Goal: Information Seeking & Learning: Learn about a topic

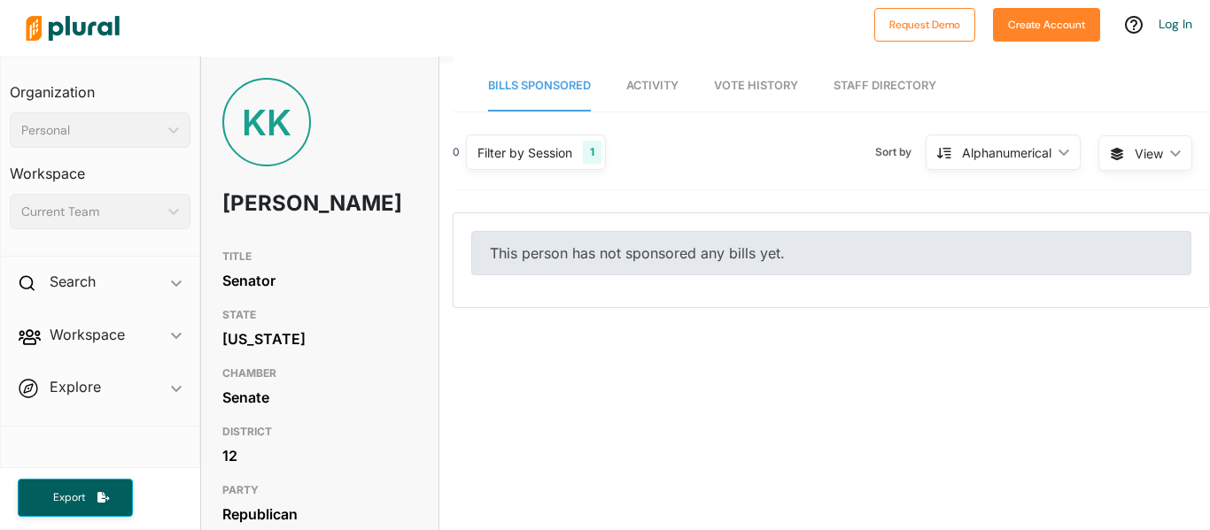
click at [640, 100] on link "Activity" at bounding box center [652, 86] width 52 height 50
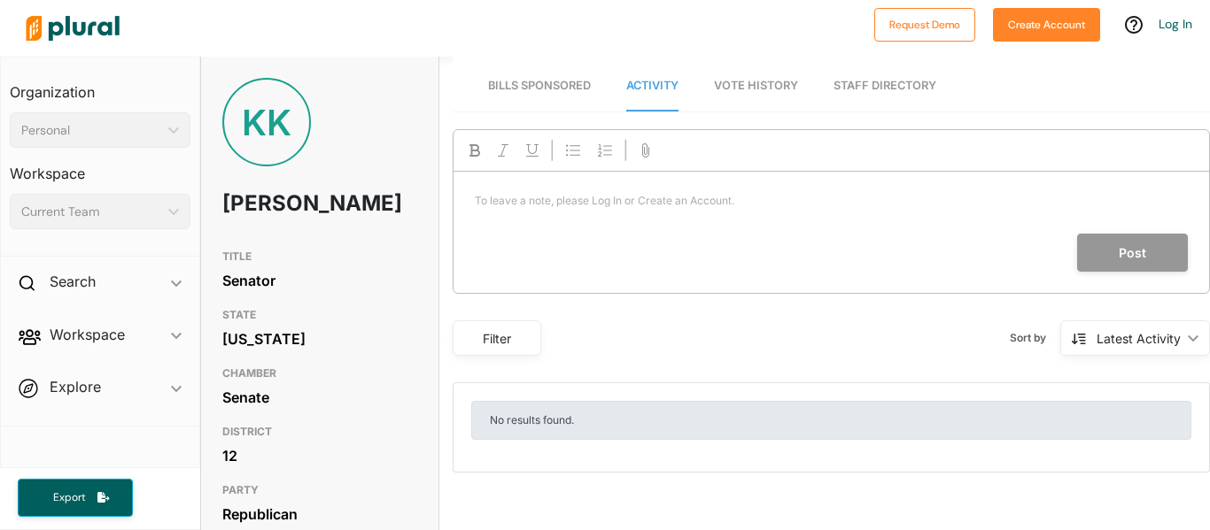
click at [743, 92] on link "Vote History" at bounding box center [756, 86] width 84 height 50
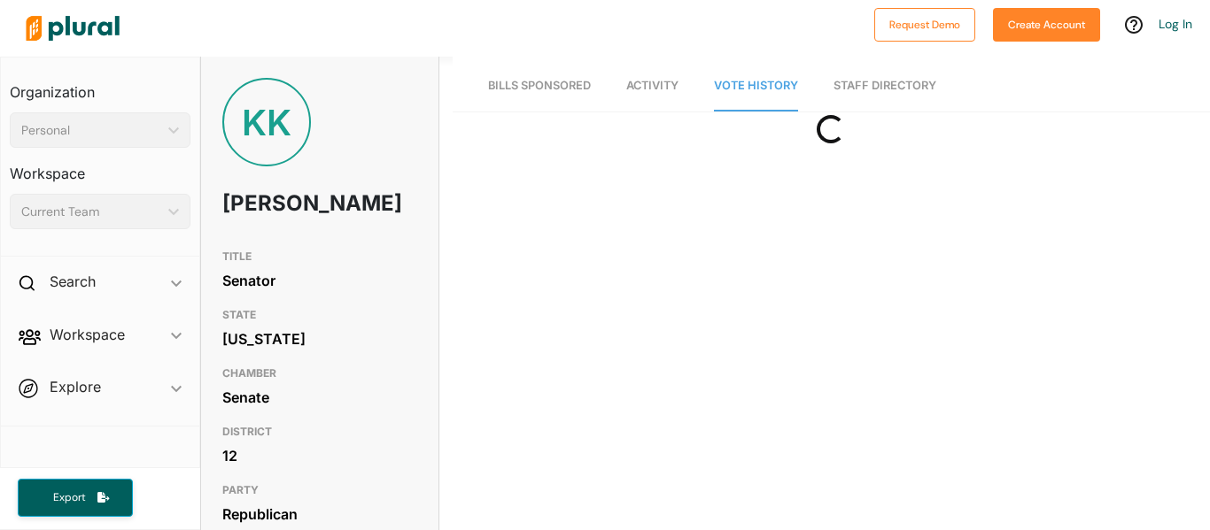
click at [523, 83] on span "Bills Sponsored" at bounding box center [539, 85] width 103 height 13
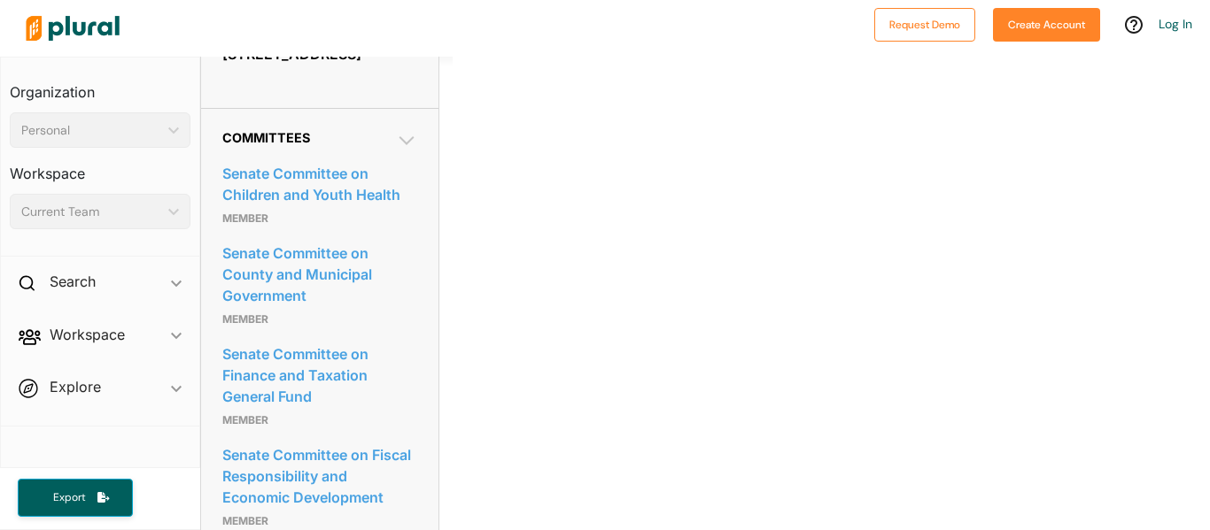
scroll to position [831, 0]
click at [413, 138] on icon at bounding box center [406, 142] width 21 height 21
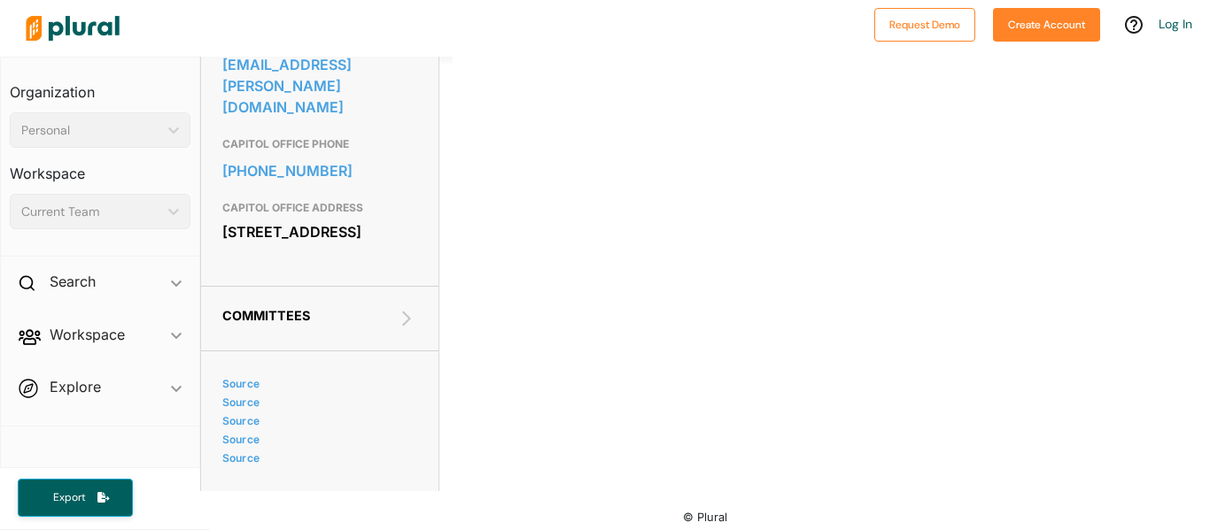
click at [391, 317] on div "Committees Senate Committee on Children and Youth Health Member Senate Committe…" at bounding box center [319, 319] width 237 height 66
click at [416, 308] on icon at bounding box center [406, 318] width 21 height 21
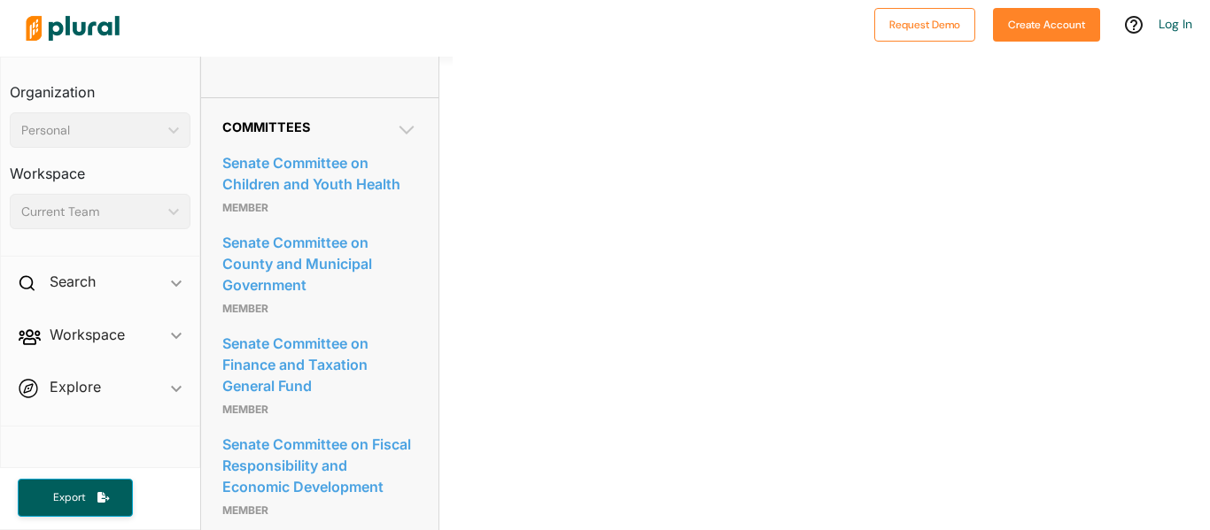
scroll to position [0, 0]
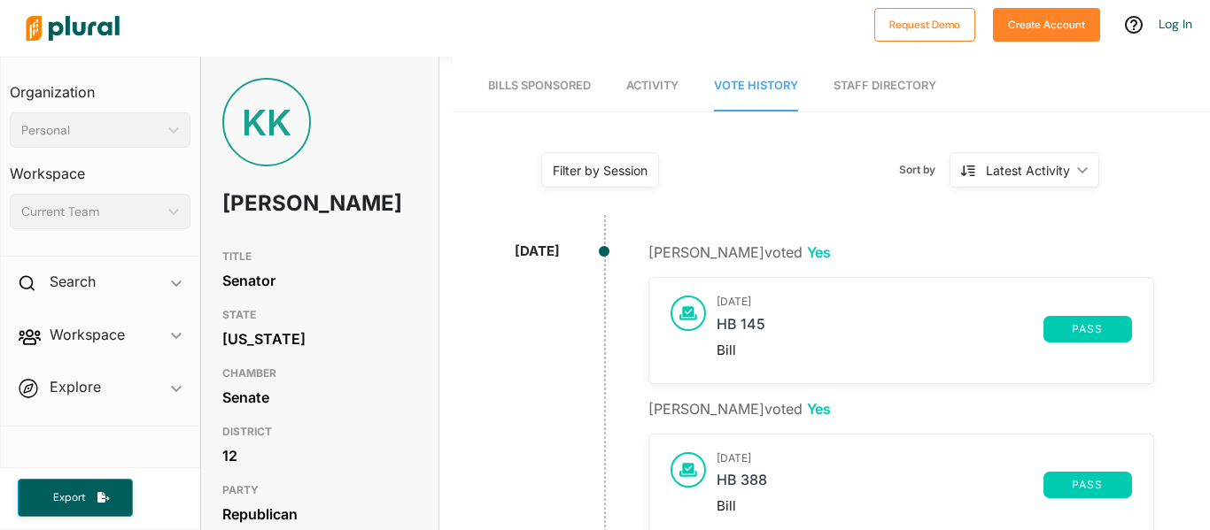
click at [520, 89] on span "Bills Sponsored" at bounding box center [539, 85] width 103 height 13
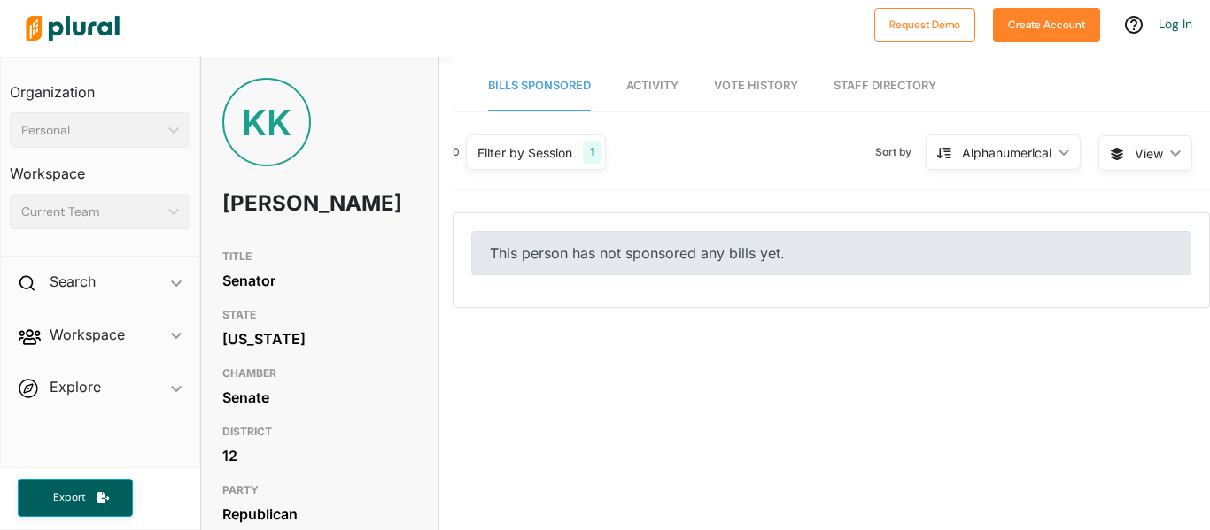
click at [773, 82] on span "Vote History" at bounding box center [756, 85] width 84 height 13
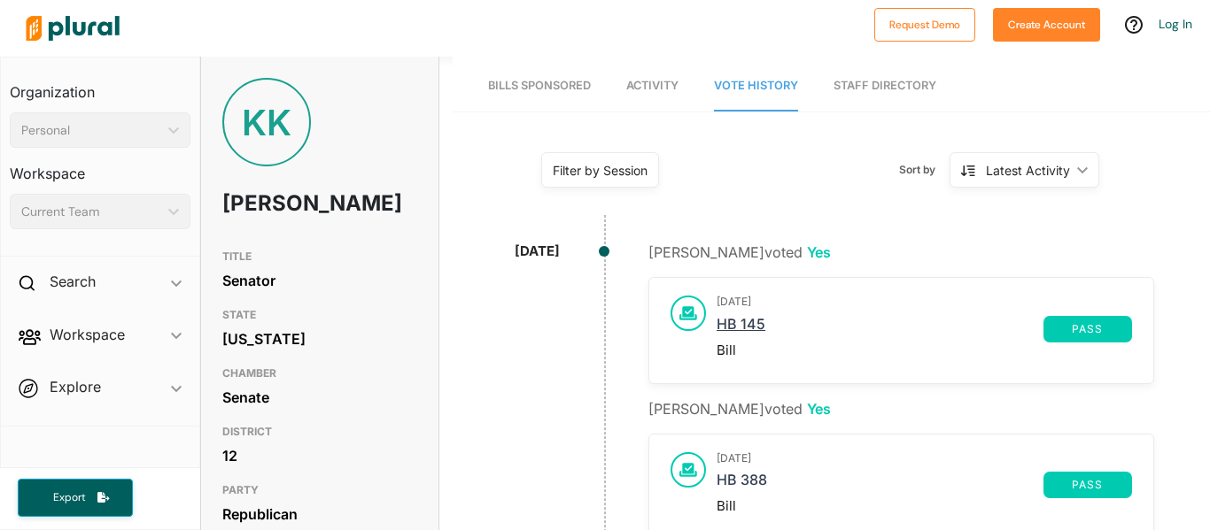
click at [759, 331] on link "HB 145" at bounding box center [879, 329] width 327 height 27
click at [1055, 166] on div "Latest Activity" at bounding box center [1028, 170] width 84 height 19
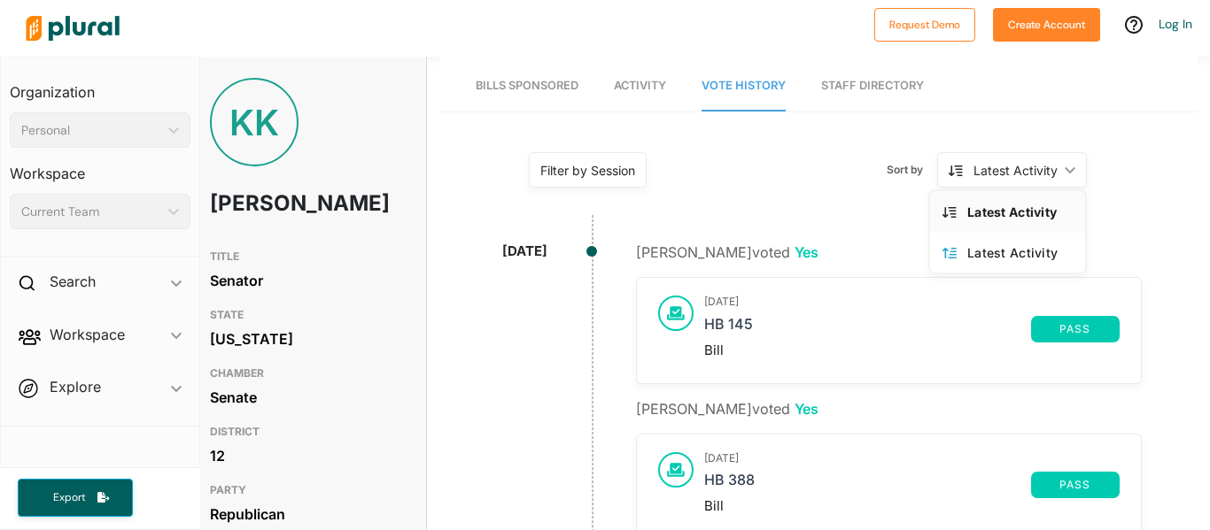
click at [599, 169] on div "Filter by Session" at bounding box center [587, 170] width 95 height 19
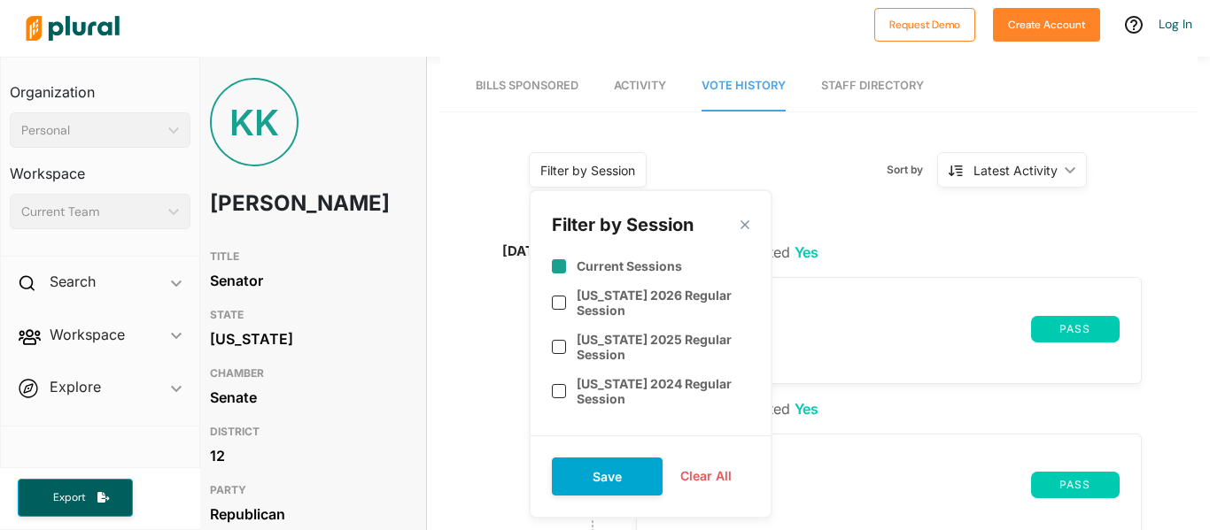
click at [586, 263] on label "Current Sessions" at bounding box center [629, 266] width 105 height 15
checkbox input "true"
click at [578, 456] on div "Filter by Session close Current Sessions Alabama 2026 Regular Session Alabama 2…" at bounding box center [651, 354] width 244 height 329
click at [582, 470] on button "Save" at bounding box center [607, 477] width 111 height 38
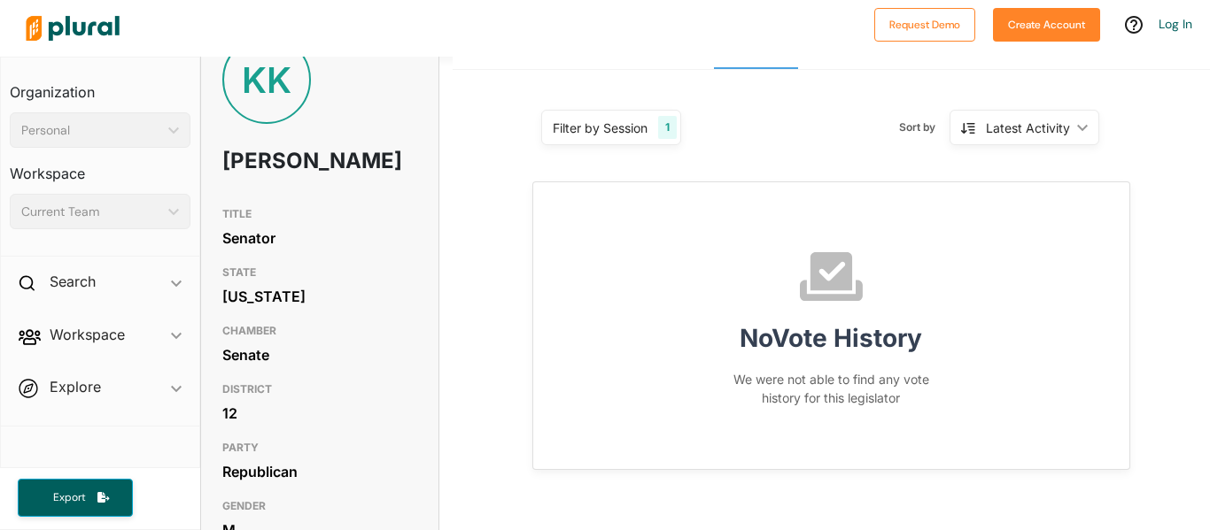
scroll to position [50, 0]
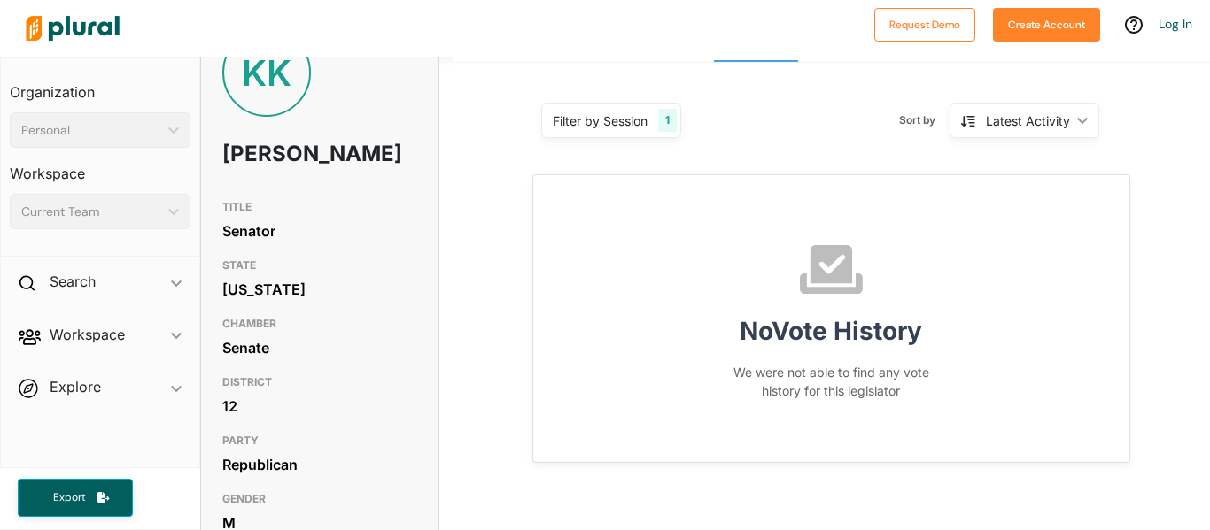
click at [623, 117] on div "Filter by Session" at bounding box center [600, 121] width 95 height 19
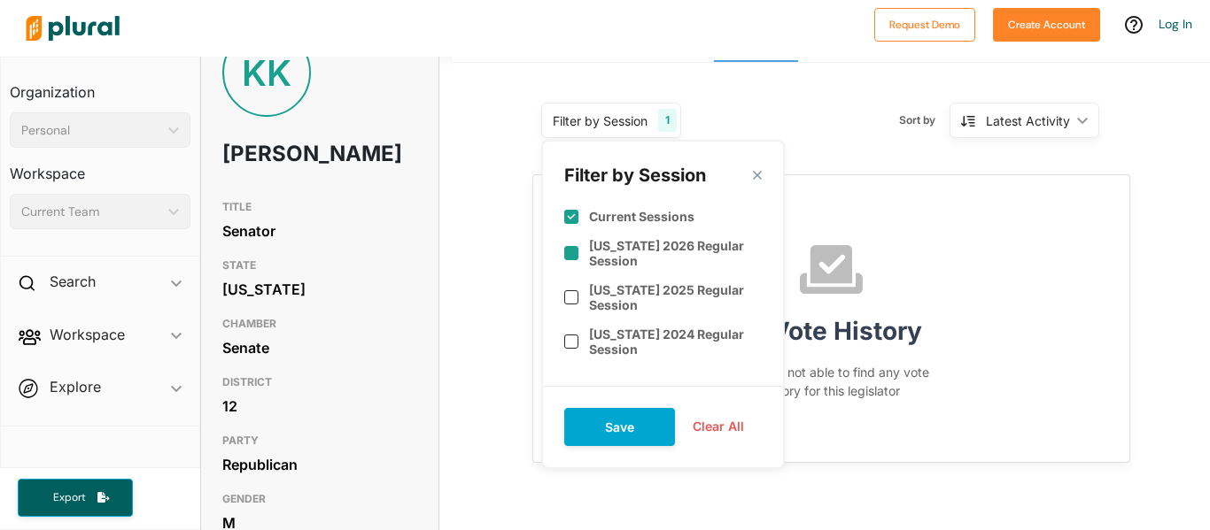
click at [609, 245] on label "[US_STATE] 2026 Regular Session" at bounding box center [675, 253] width 173 height 30
checkbox input "true"
click at [583, 224] on div "Current Sessions" at bounding box center [662, 209] width 197 height 43
checkbox input "false"
click at [615, 421] on button "Save" at bounding box center [619, 427] width 111 height 38
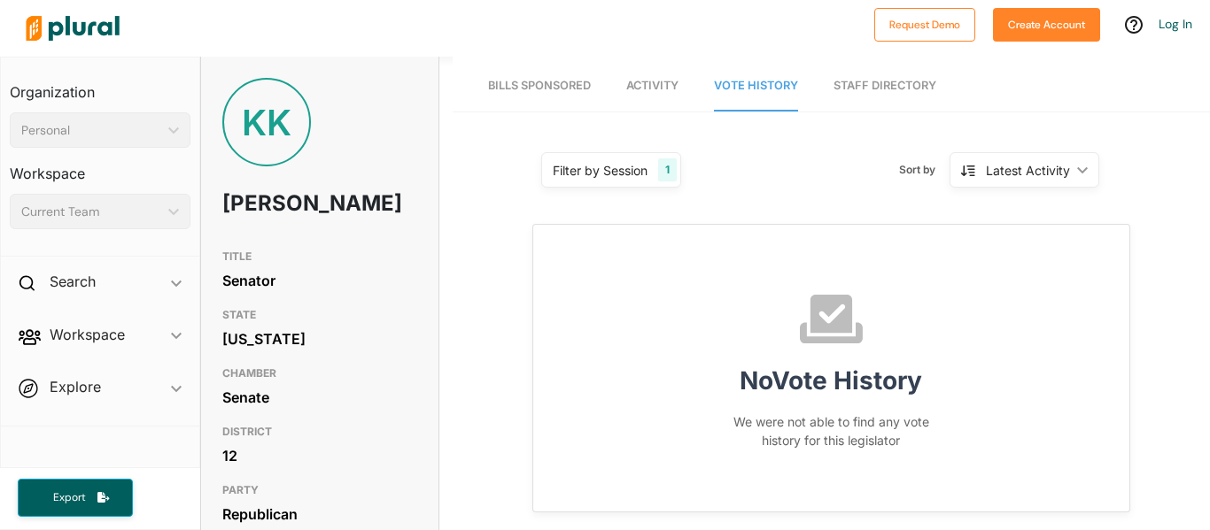
click at [654, 171] on div "Filter by Session 1" at bounding box center [611, 169] width 140 height 35
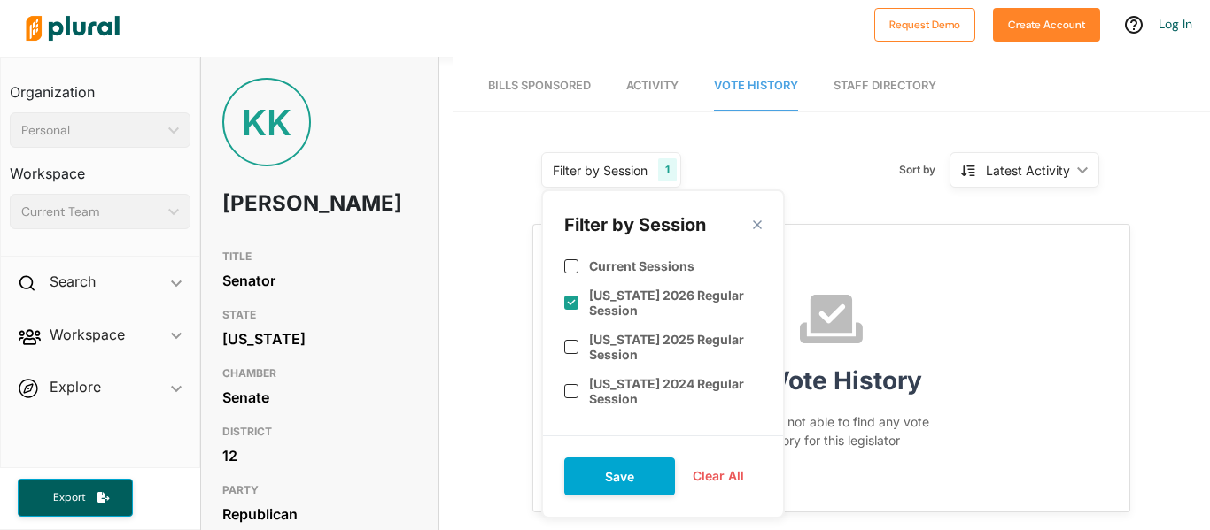
click at [581, 309] on div "[US_STATE] 2026 Regular Session" at bounding box center [662, 303] width 197 height 44
checkbox input "false"
click at [588, 481] on button "Save" at bounding box center [619, 477] width 111 height 38
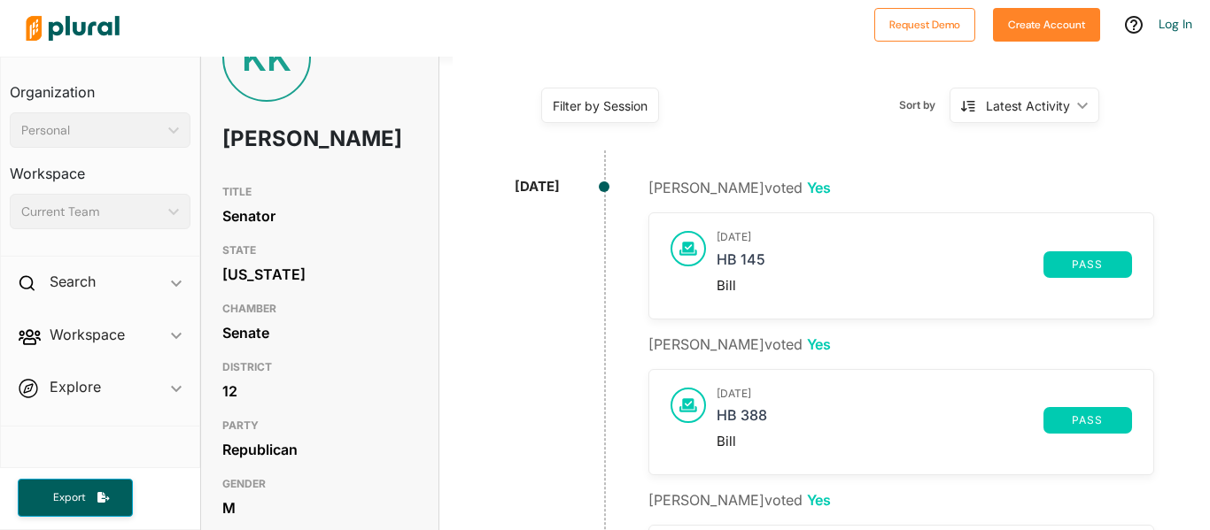
scroll to position [69, 0]
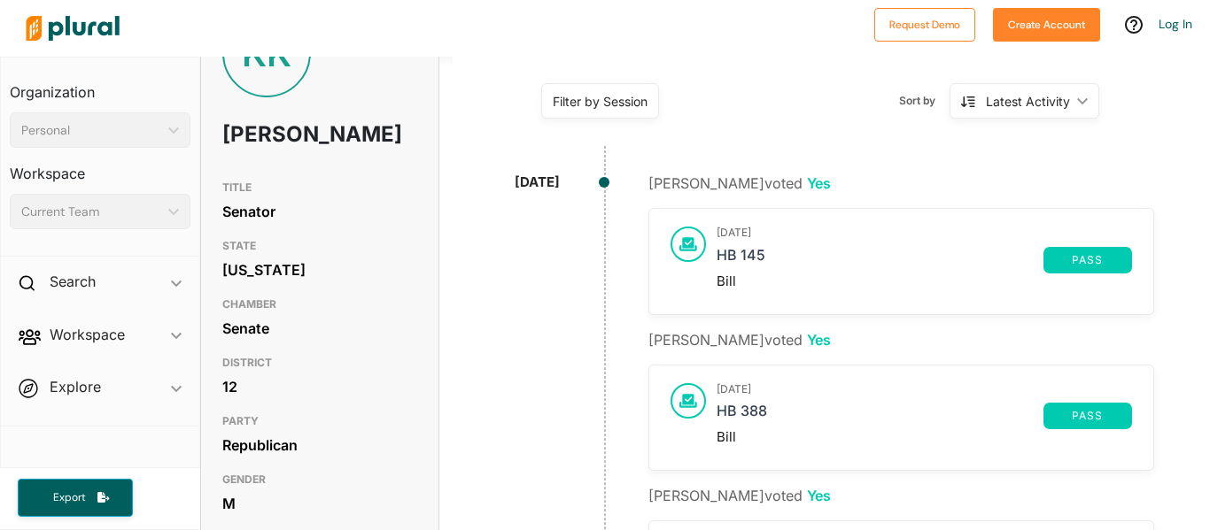
click at [1114, 262] on span "pass" at bounding box center [1087, 260] width 67 height 11
click at [781, 256] on link "HB 145" at bounding box center [879, 260] width 327 height 27
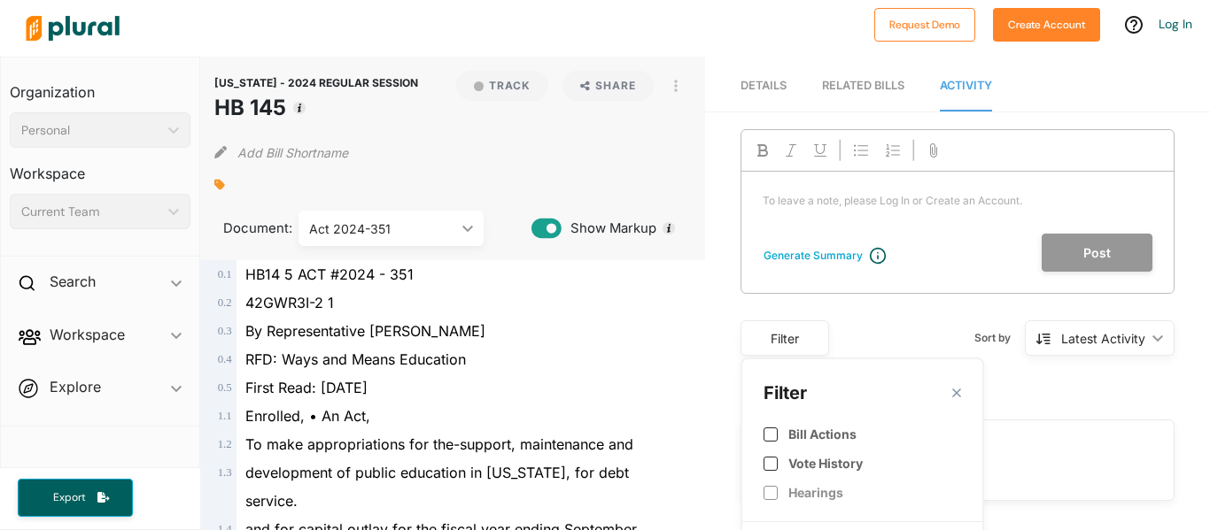
click at [280, 155] on button "Add Bill Shortname" at bounding box center [292, 152] width 111 height 28
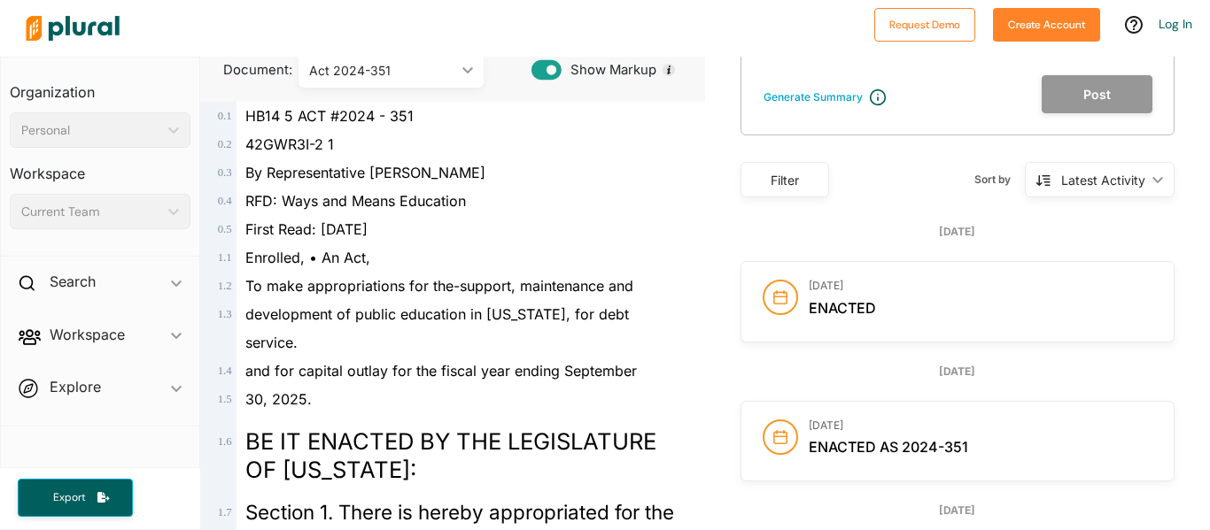
scroll to position [160, 0]
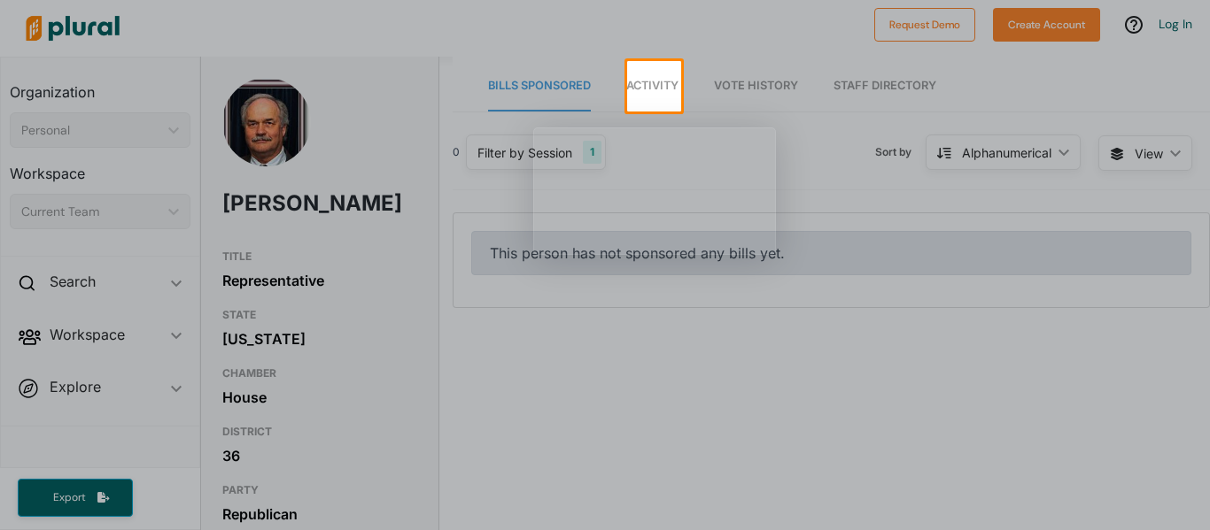
click at [523, 87] on div at bounding box center [313, 86] width 627 height 50
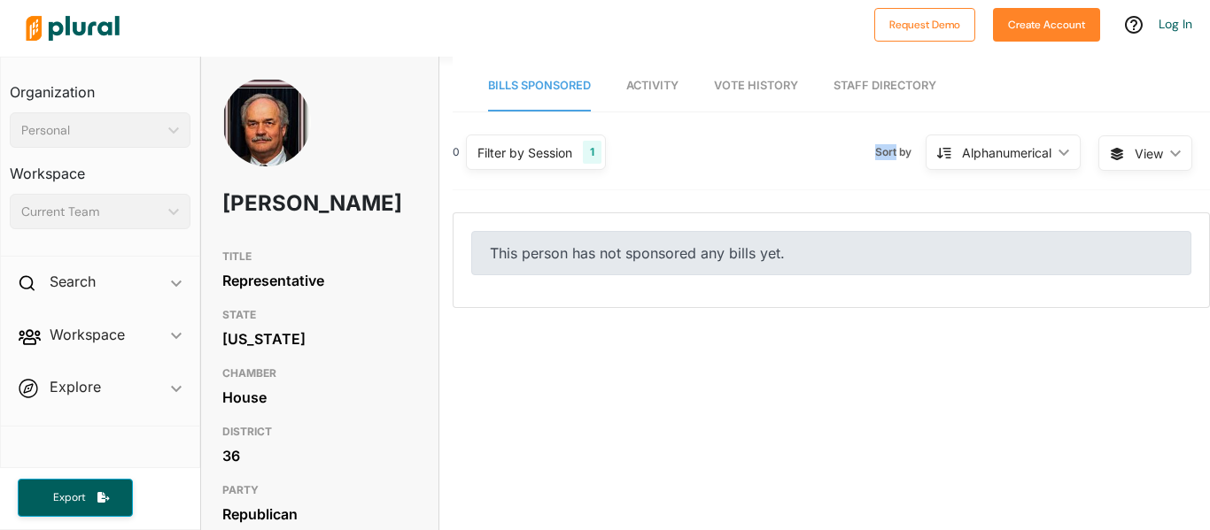
click at [748, 152] on div "0 Filter by Session 1 Filter by Session close Current Sessions [US_STATE] 2026 …" at bounding box center [831, 159] width 757 height 61
click at [655, 100] on link "Activity" at bounding box center [652, 86] width 52 height 50
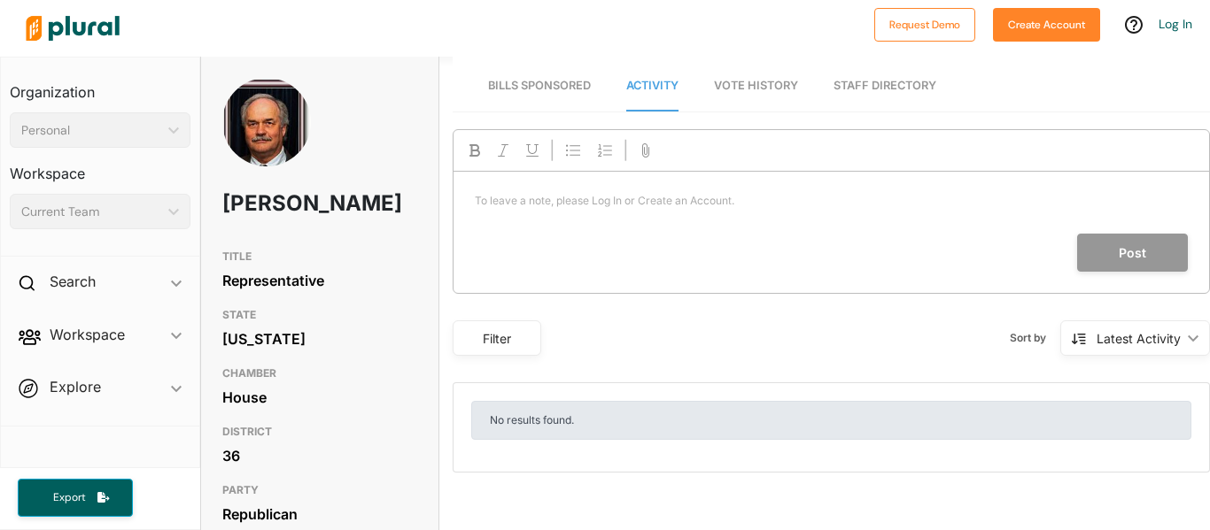
click at [546, 83] on span "Bills Sponsored" at bounding box center [539, 85] width 103 height 13
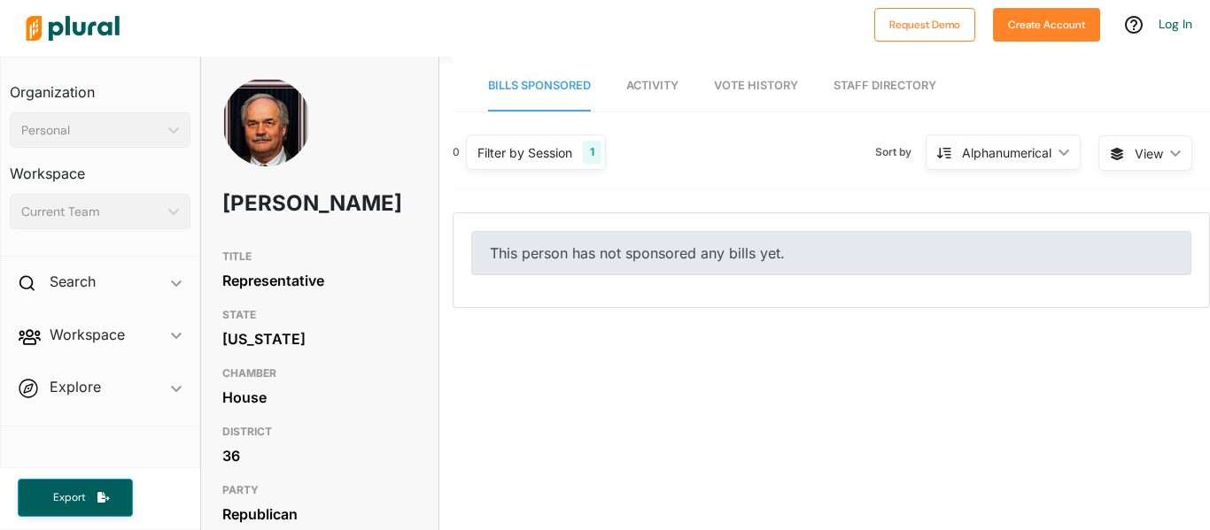
click at [572, 154] on div "Filter by Session" at bounding box center [524, 152] width 95 height 19
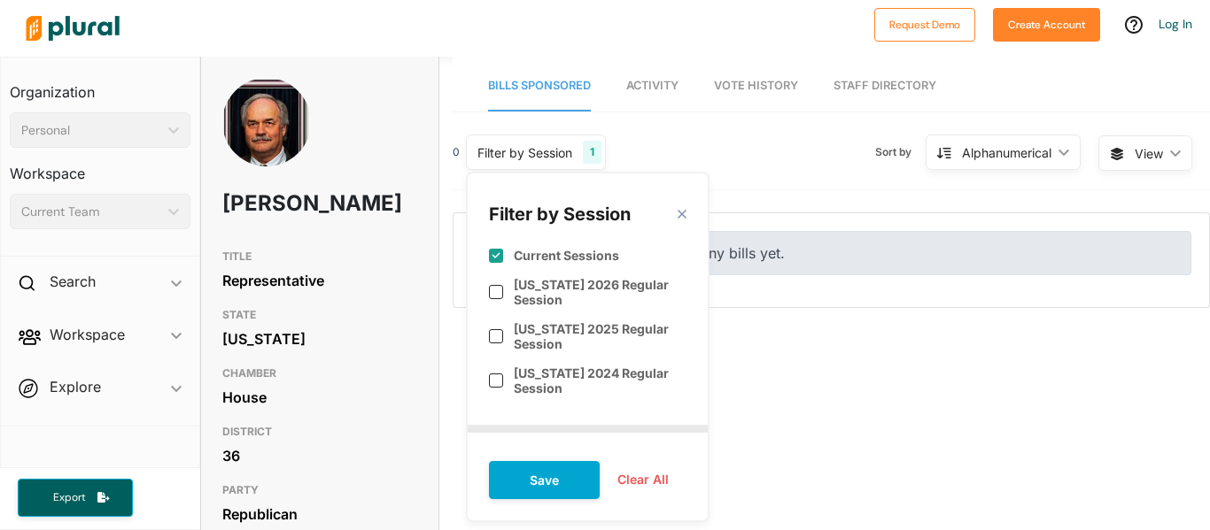
click at [493, 262] on input "checkbox" at bounding box center [496, 256] width 14 height 14
click at [524, 474] on button "Save" at bounding box center [544, 480] width 111 height 38
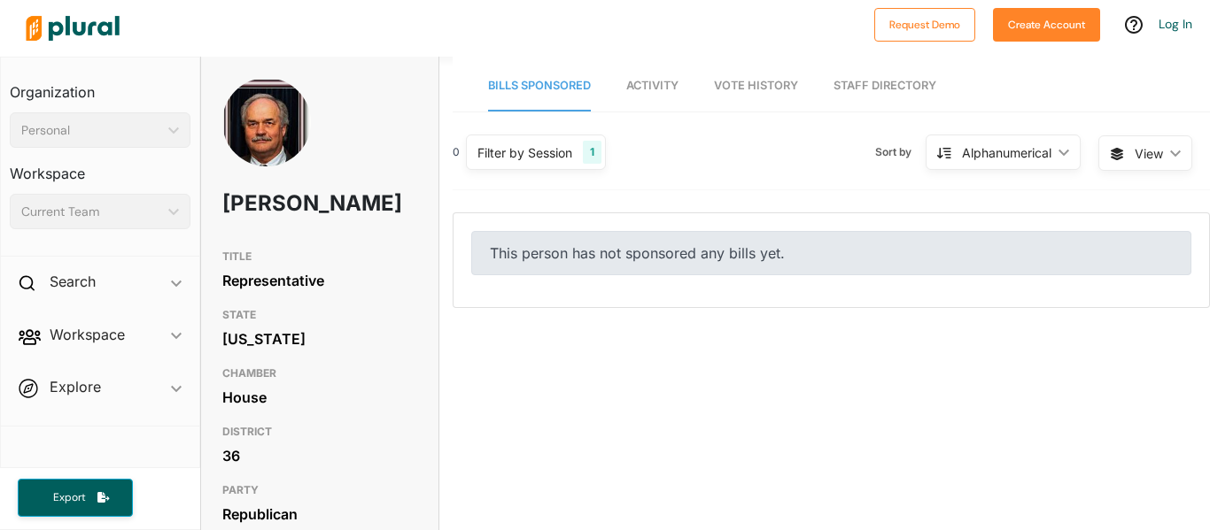
click at [564, 161] on div "Filter by Session" at bounding box center [524, 152] width 95 height 19
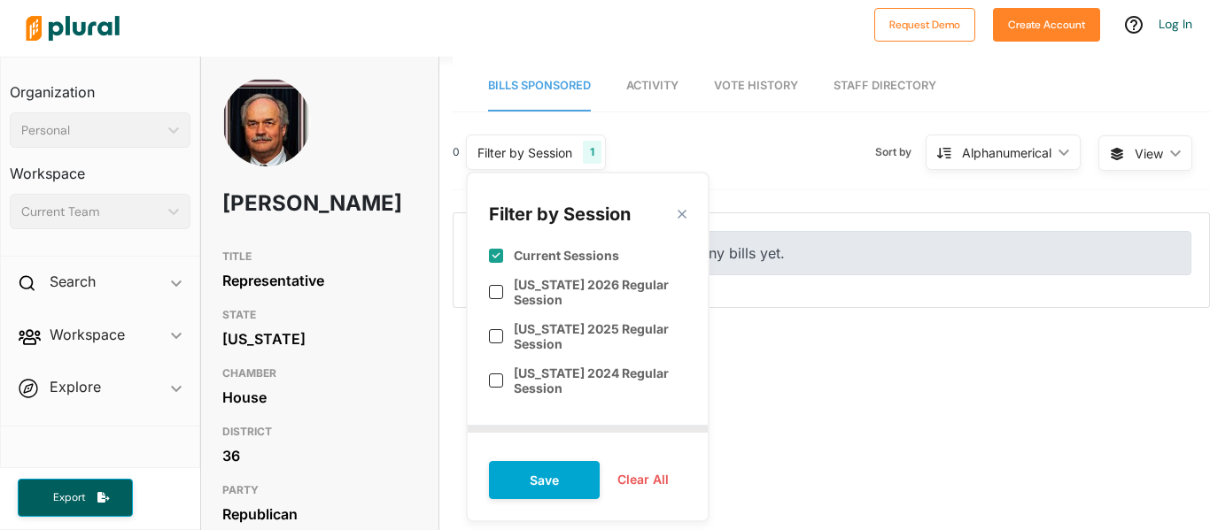
click at [643, 486] on button "Clear All" at bounding box center [643, 480] width 87 height 27
checkbox input "true"
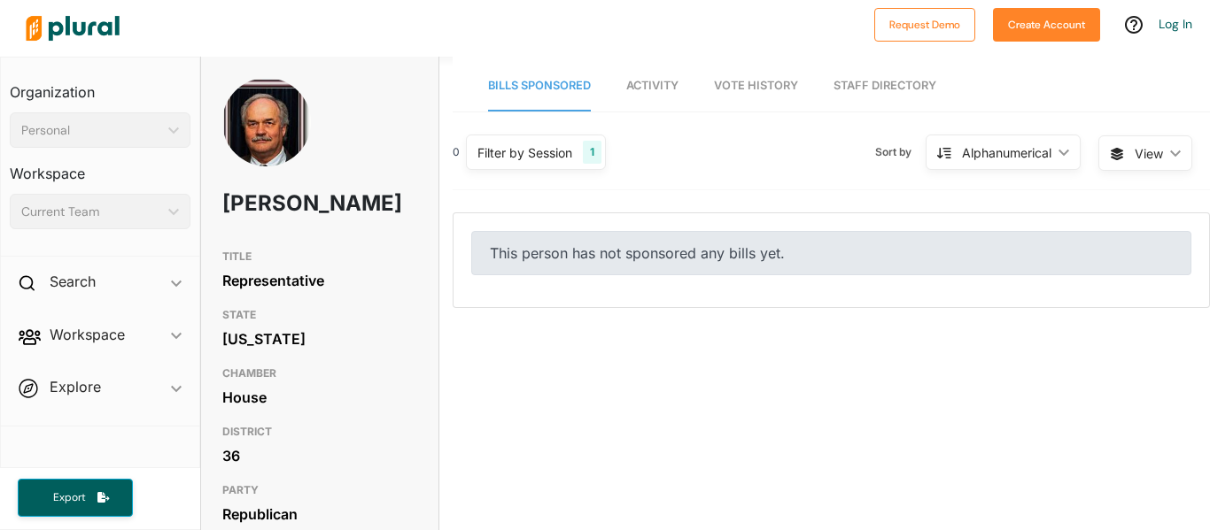
click at [566, 135] on div "Filter by Session 1" at bounding box center [536, 152] width 140 height 35
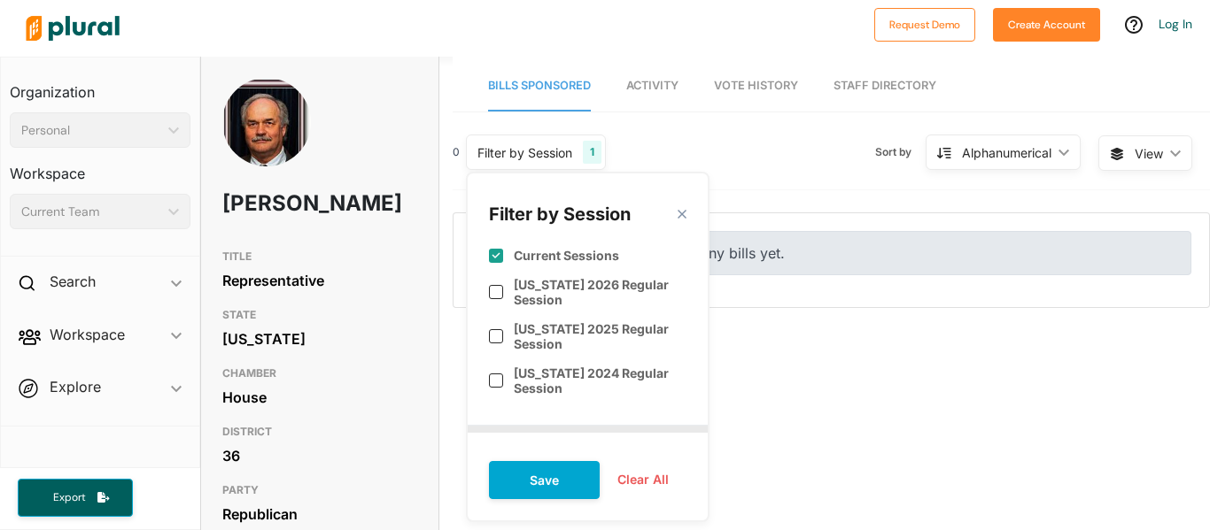
click at [640, 472] on button "Clear All" at bounding box center [643, 480] width 87 height 27
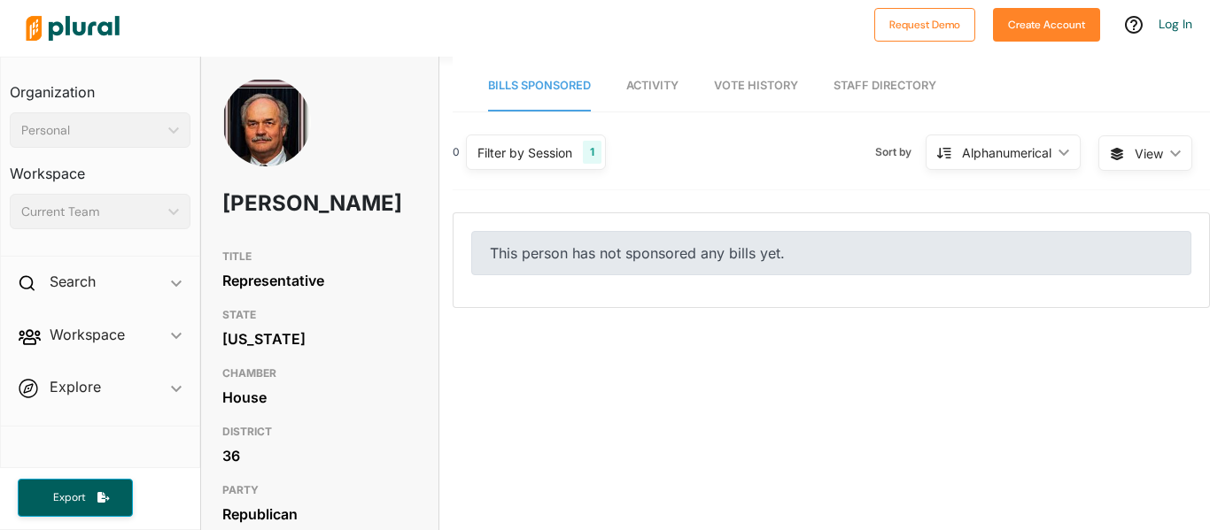
click at [777, 70] on link "Vote History" at bounding box center [756, 86] width 84 height 50
